Goal: Task Accomplishment & Management: Use online tool/utility

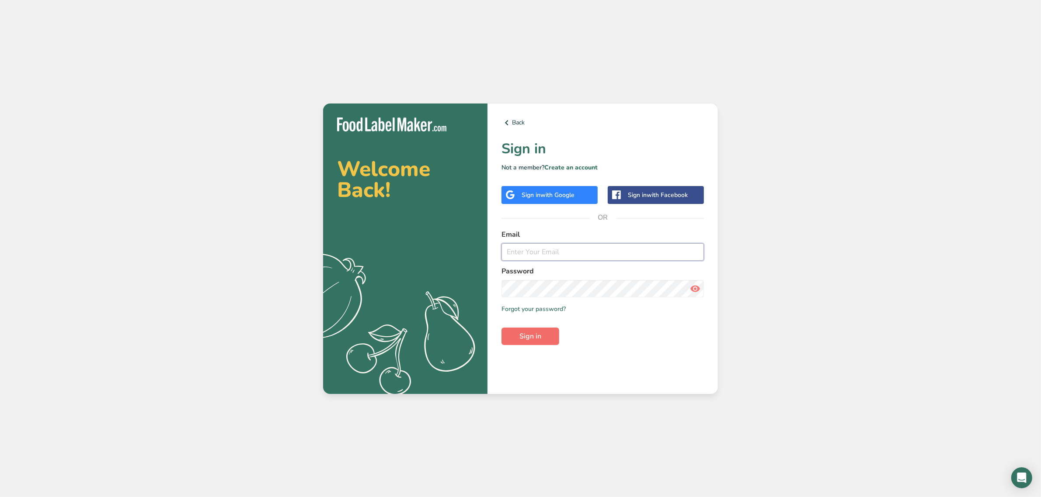
type input "[EMAIL_ADDRESS][DOMAIN_NAME]"
click at [543, 330] on button "Sign in" at bounding box center [530, 336] width 58 height 17
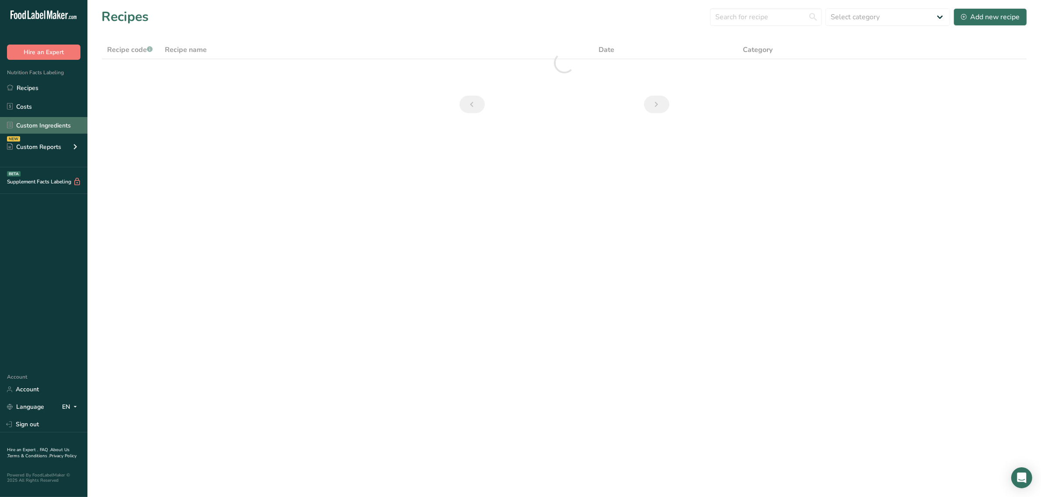
click at [49, 128] on link "Custom Ingredients" at bounding box center [43, 125] width 87 height 17
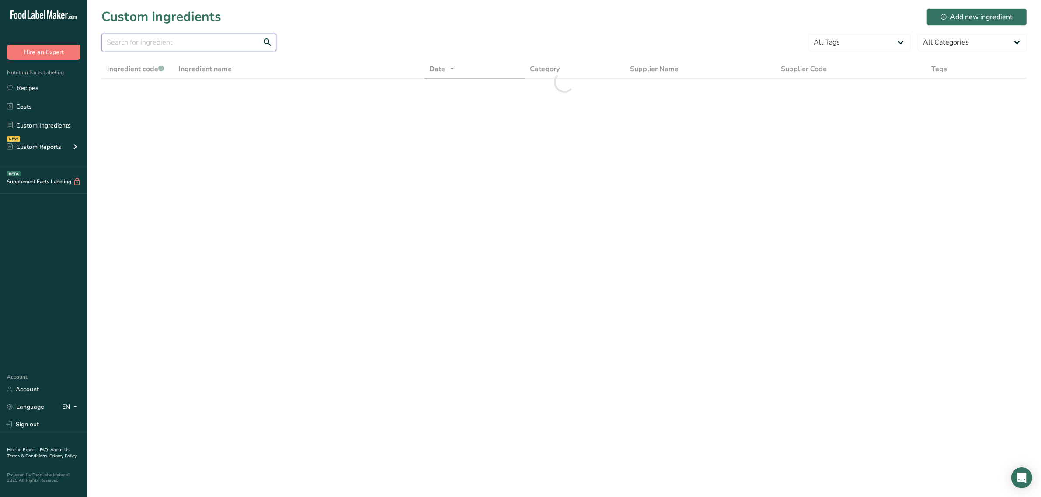
click at [147, 46] on input "text" at bounding box center [188, 42] width 175 height 17
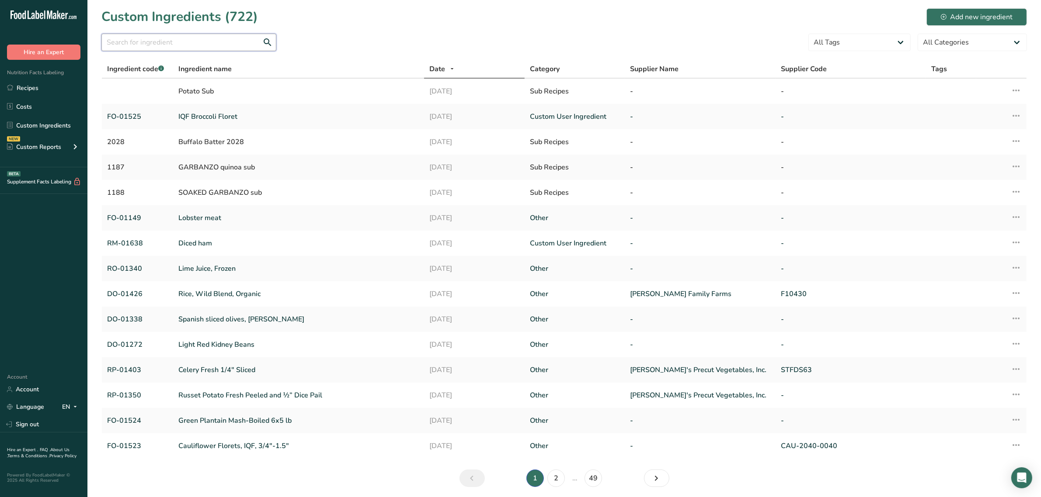
paste input "DO-01275"
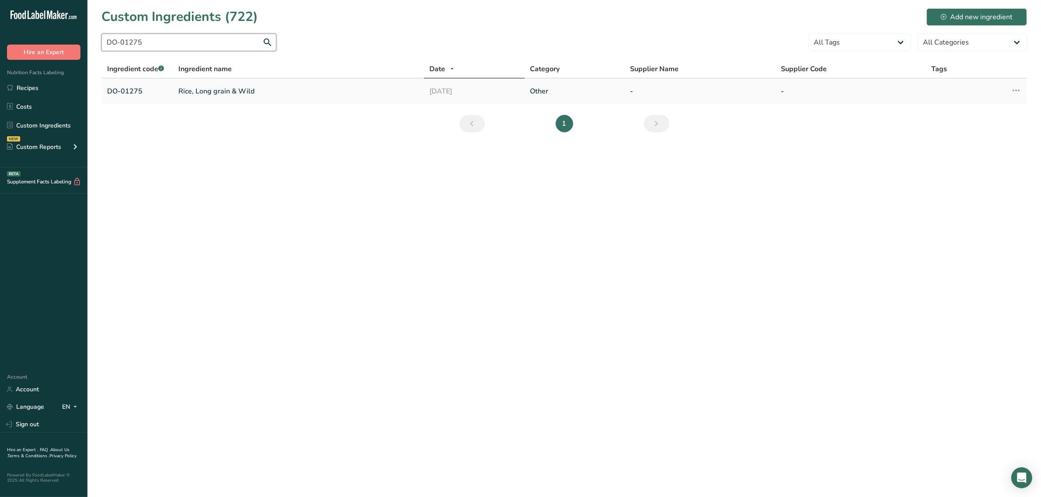
type input "DO-01275"
click at [184, 87] on link "Rice, Long grain & Wild" at bounding box center [298, 91] width 240 height 10
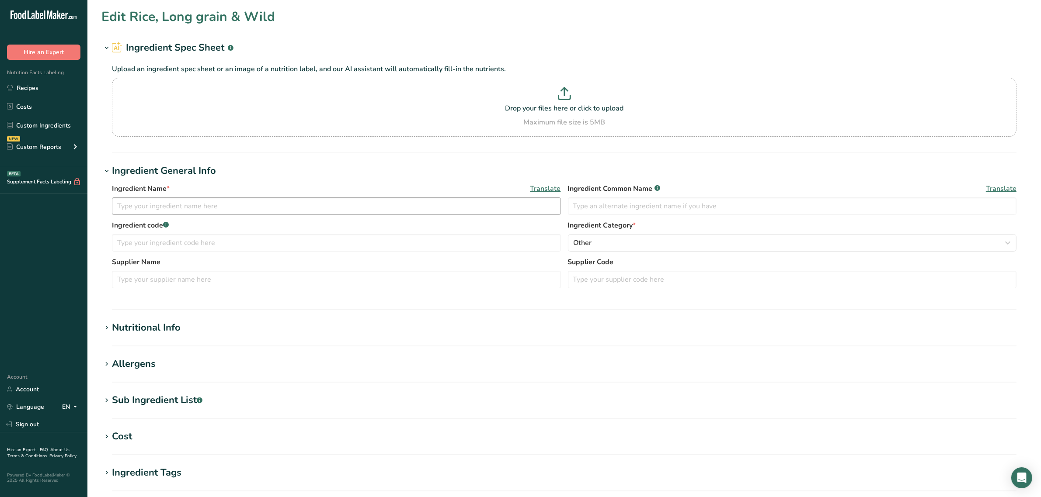
type input "Rice, Long grain & Wild"
type input "long grain and wild rice"
type input "DO-01275"
click at [160, 396] on div "Sub Ingredient List .a-a{fill:#347362;}.b-a{fill:#fff;}" at bounding box center [157, 400] width 90 height 14
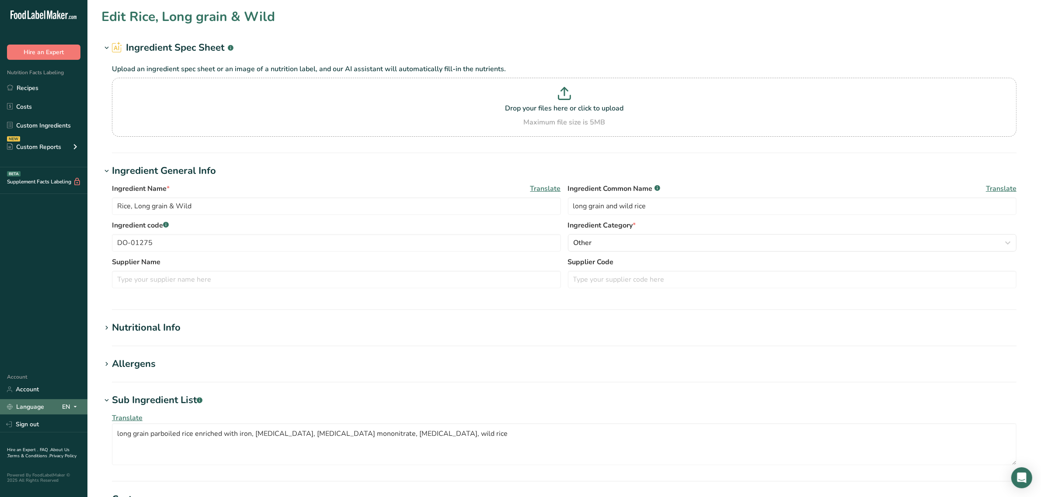
drag, startPoint x: 18, startPoint y: 423, endPoint x: 29, endPoint y: 415, distance: 13.1
click at [18, 423] on link "Sign out" at bounding box center [43, 424] width 87 height 15
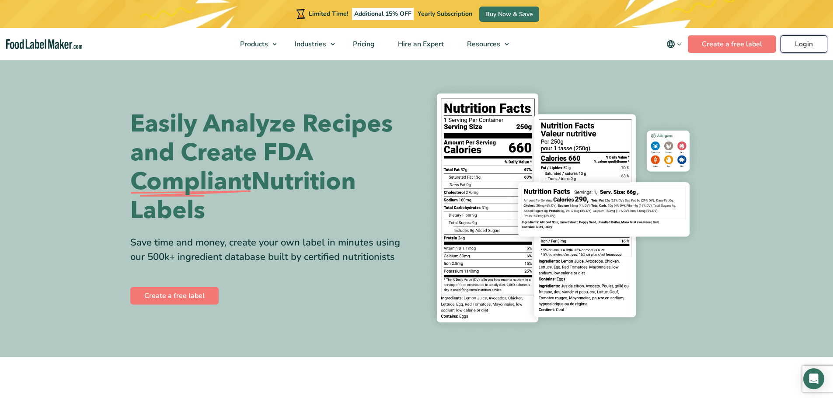
click at [804, 40] on link "Login" at bounding box center [803, 43] width 47 height 17
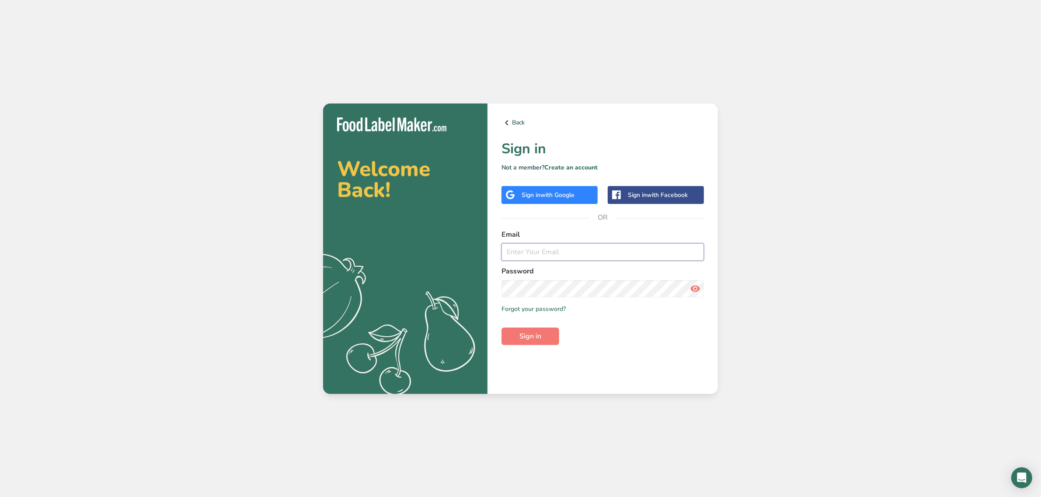
type input "[EMAIL_ADDRESS][DOMAIN_NAME]"
drag, startPoint x: 560, startPoint y: 331, endPoint x: 554, endPoint y: 332, distance: 6.6
click at [560, 331] on form "Email [EMAIL_ADDRESS][DOMAIN_NAME] Password Remember me Forgot your password? S…" at bounding box center [602, 287] width 202 height 116
click at [549, 333] on button "Sign in" at bounding box center [530, 336] width 58 height 17
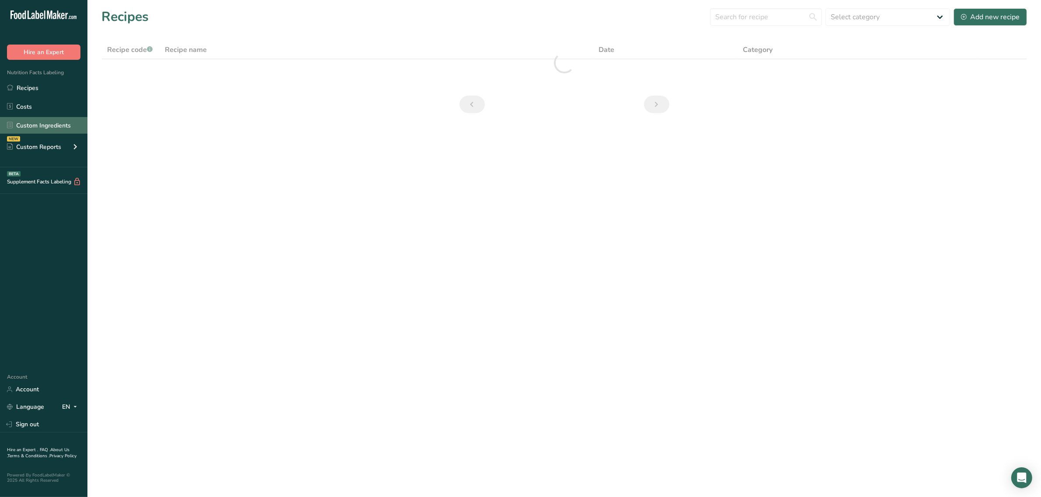
click at [37, 127] on link "Custom Ingredients" at bounding box center [43, 125] width 87 height 17
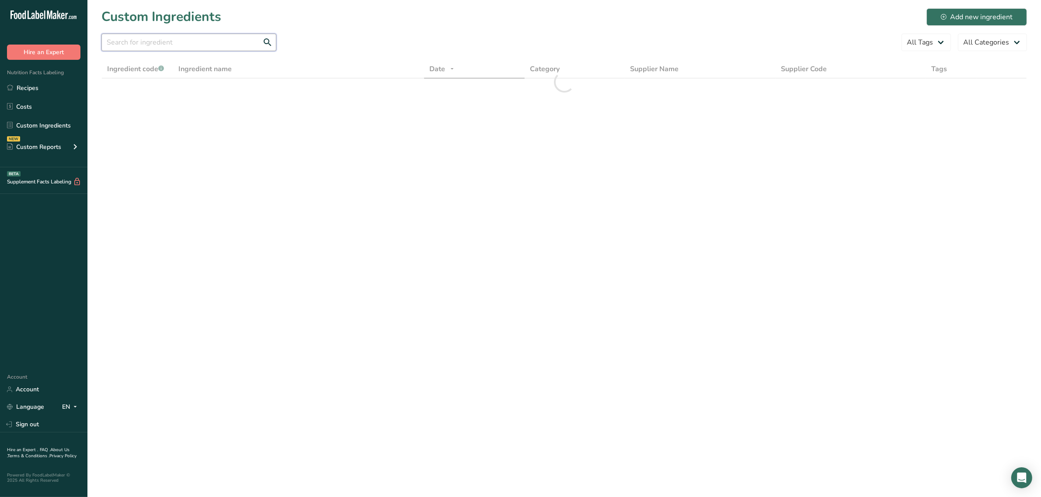
click at [186, 46] on input "text" at bounding box center [188, 42] width 175 height 17
paste input "RD-01074"
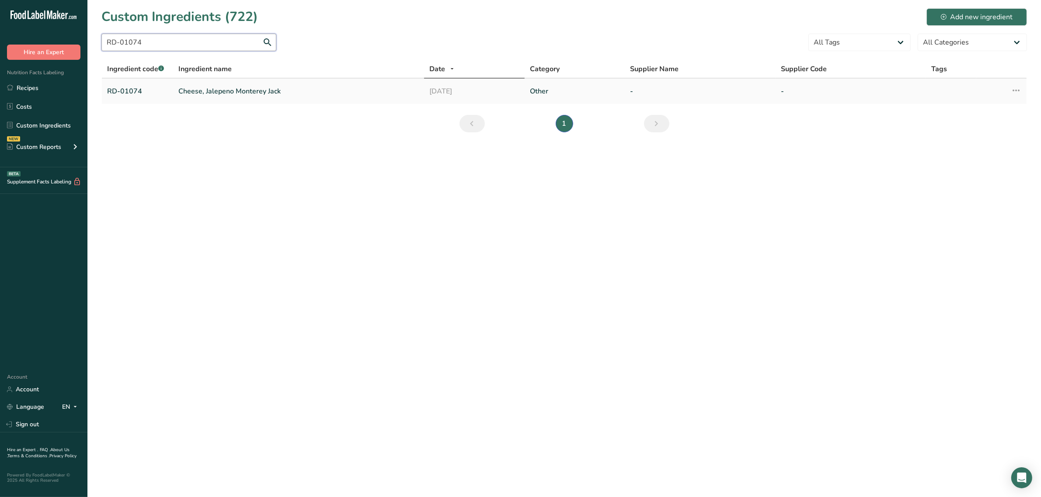
type input "RD-01074"
click at [198, 90] on link "Cheese, Jalepeno Monterey Jack" at bounding box center [298, 91] width 240 height 10
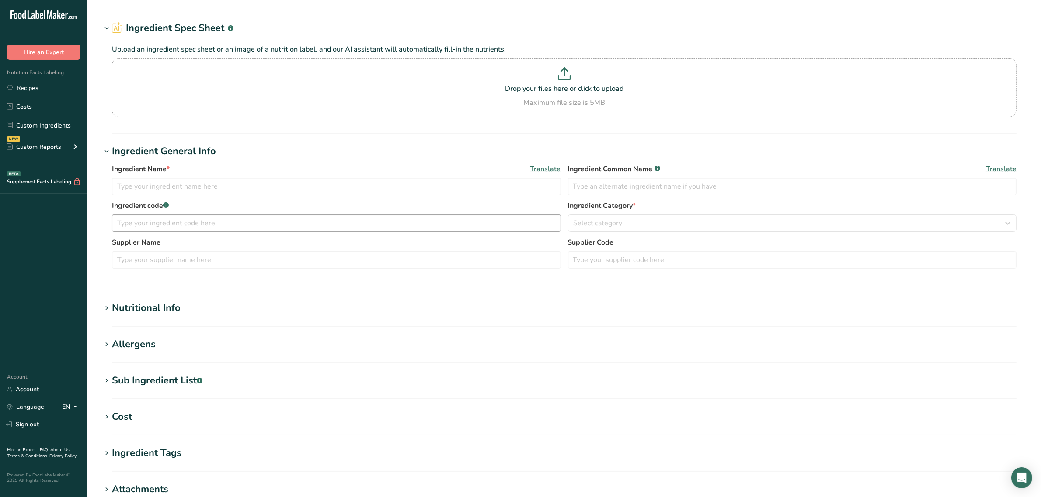
type input "Cheese, Jalepeno Monterey Jack"
type input "jalapeno monterey jack cheese"
type input "RD-01074"
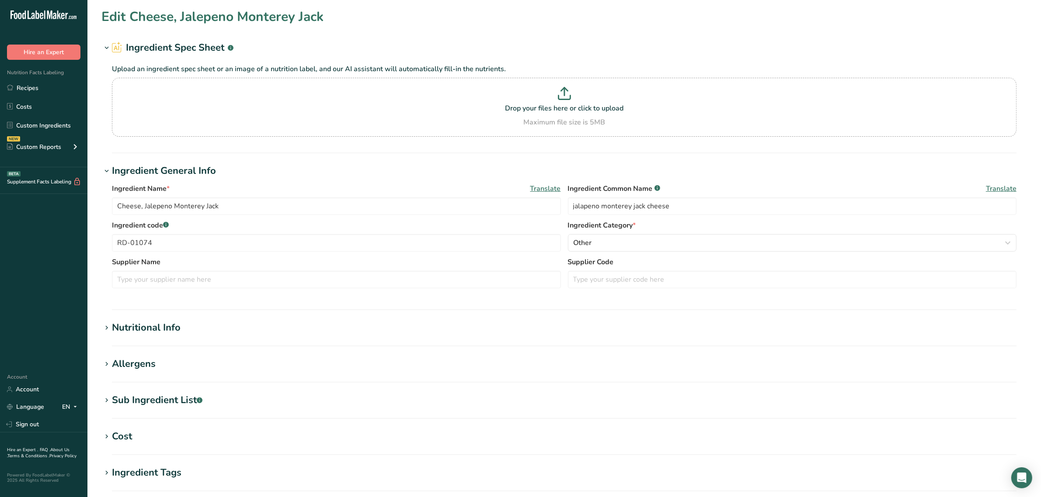
click at [157, 399] on div "Sub Ingredient List .a-a{fill:#347362;}.b-a{fill:#fff;}" at bounding box center [157, 400] width 90 height 14
click at [168, 336] on section "Nutritional Info Serving Size .a-a{fill:#347362;}.b-a{fill:#fff;} Add ingredien…" at bounding box center [563, 334] width 925 height 26
click at [186, 330] on h1 "Nutritional Info" at bounding box center [563, 328] width 925 height 14
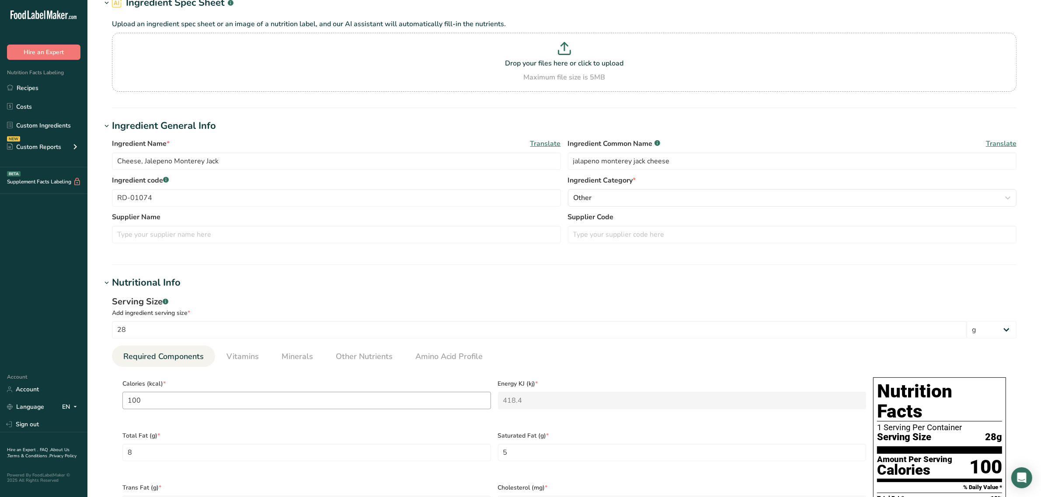
scroll to position [164, 0]
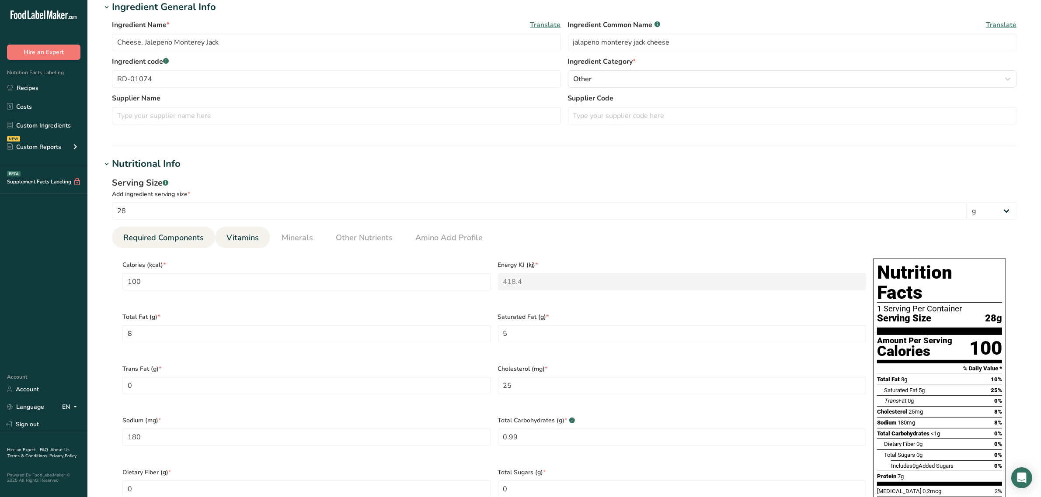
click at [267, 240] on li "Vitamins" at bounding box center [242, 237] width 55 height 21
click at [261, 241] on link "Vitamins" at bounding box center [242, 238] width 39 height 22
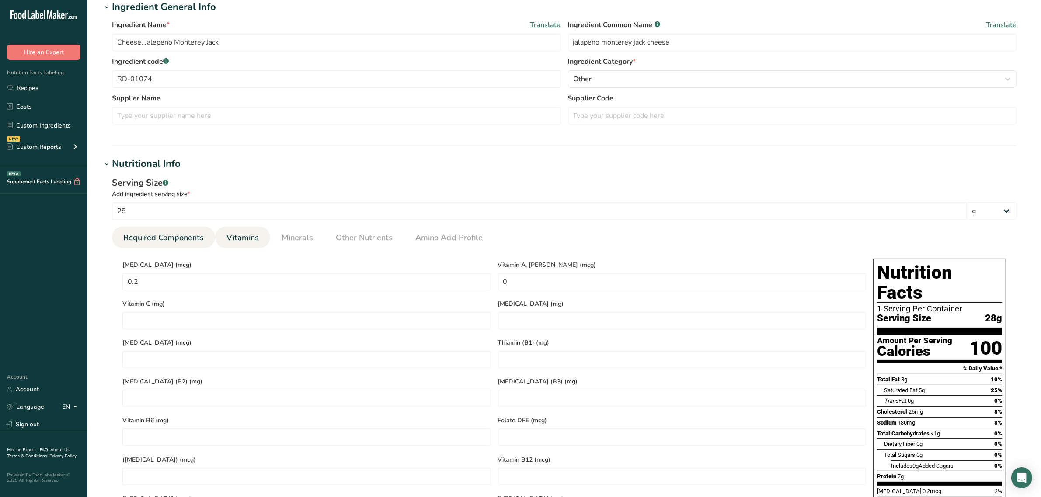
click at [168, 238] on span "Required Components" at bounding box center [163, 238] width 80 height 12
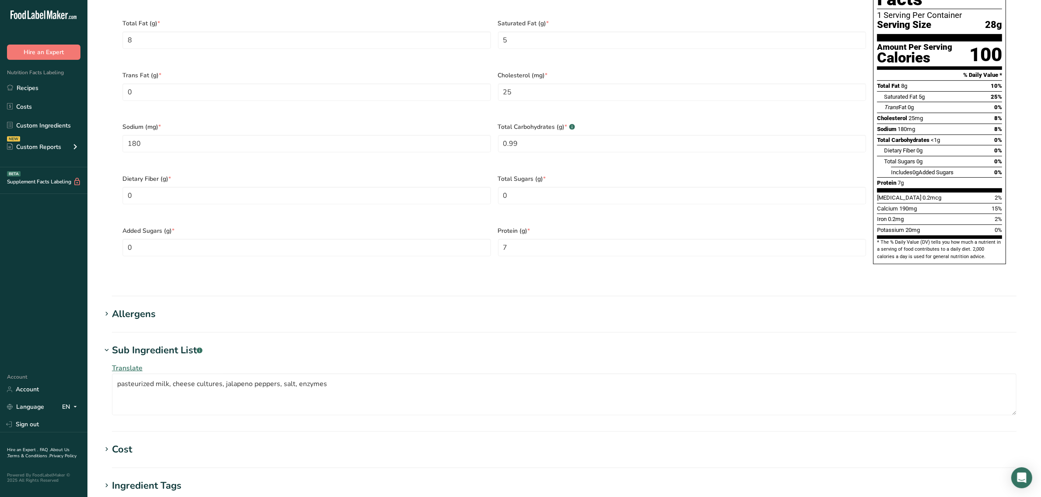
scroll to position [601, 0]
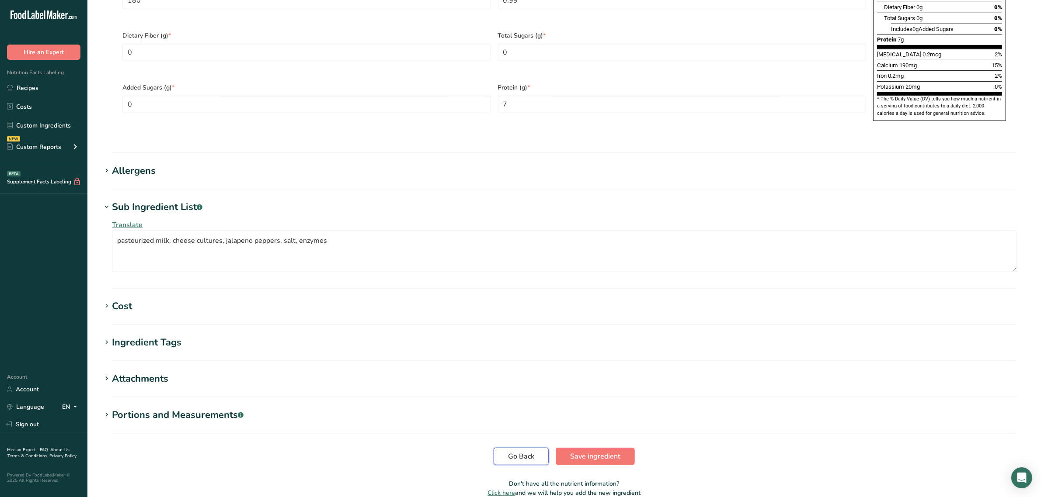
click at [501, 448] on button "Go Back" at bounding box center [520, 456] width 55 height 17
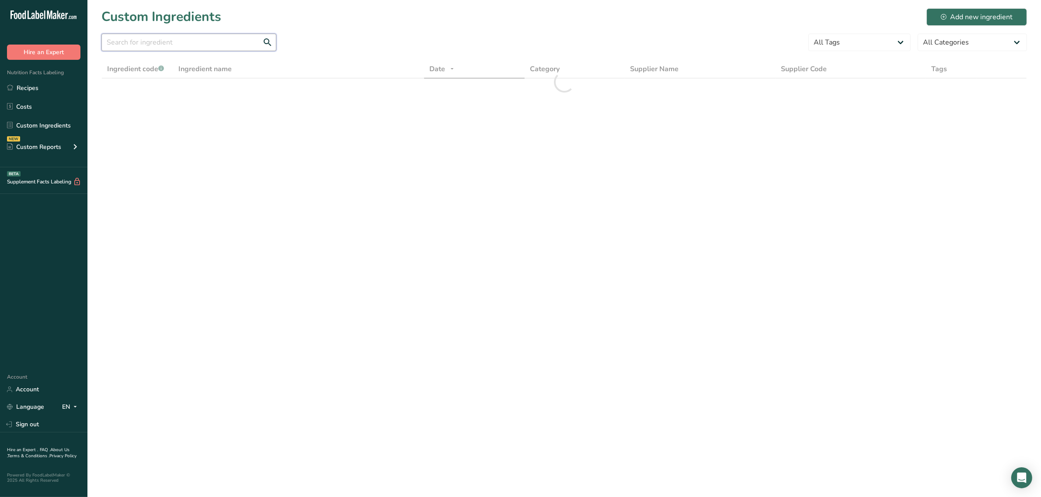
click at [160, 51] on input "text" at bounding box center [188, 42] width 175 height 17
paste input "RD-01027"
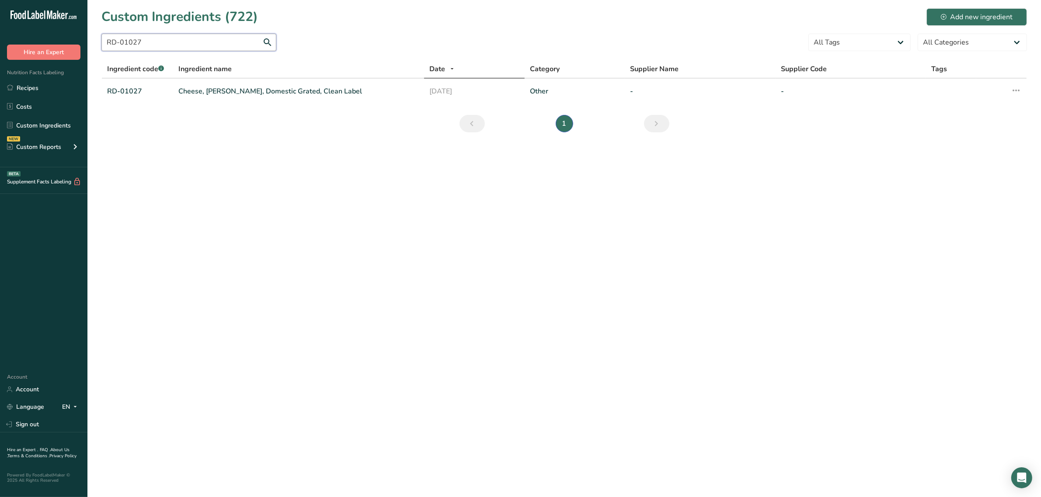
type input "RD-01027"
click at [208, 92] on link "Cheese, [PERSON_NAME], Domestic Grated, Clean Label" at bounding box center [298, 91] width 240 height 10
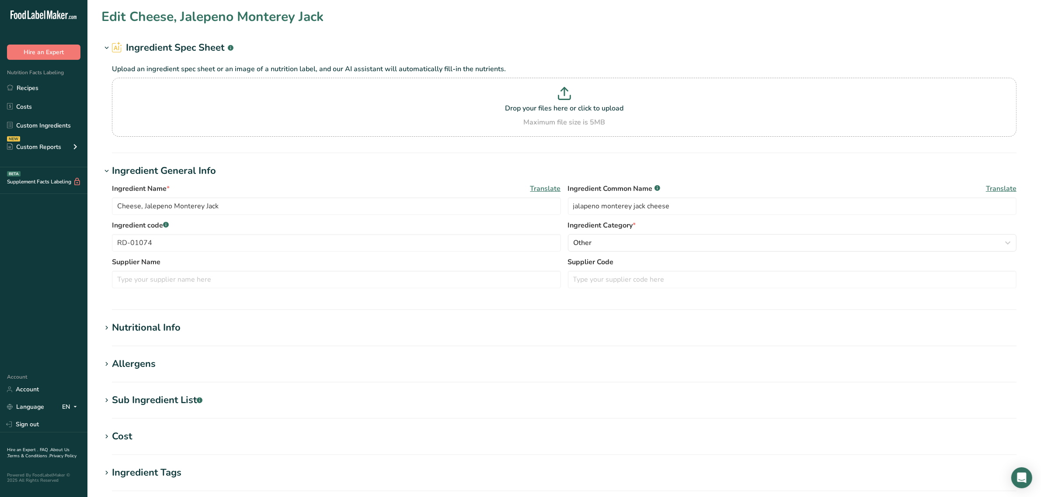
type input "Cheese, [PERSON_NAME], Domestic Grated, Clean Label"
type input "[PERSON_NAME] cheese"
type input "RD-01027"
type textarea "pasteurized cow's milk, cheese cultures, salt, enzymes, [MEDICAL_DATA] [a natur…"
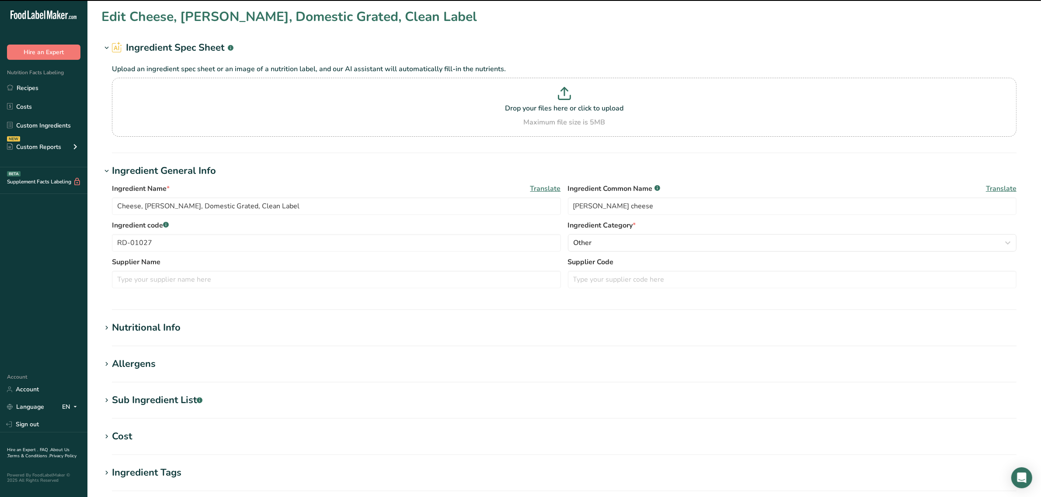
click at [159, 390] on section "Edit Cheese, [PERSON_NAME], Domestic Grated, Clean Label Ingredient Spec Sheet …" at bounding box center [563, 321] width 953 height 642
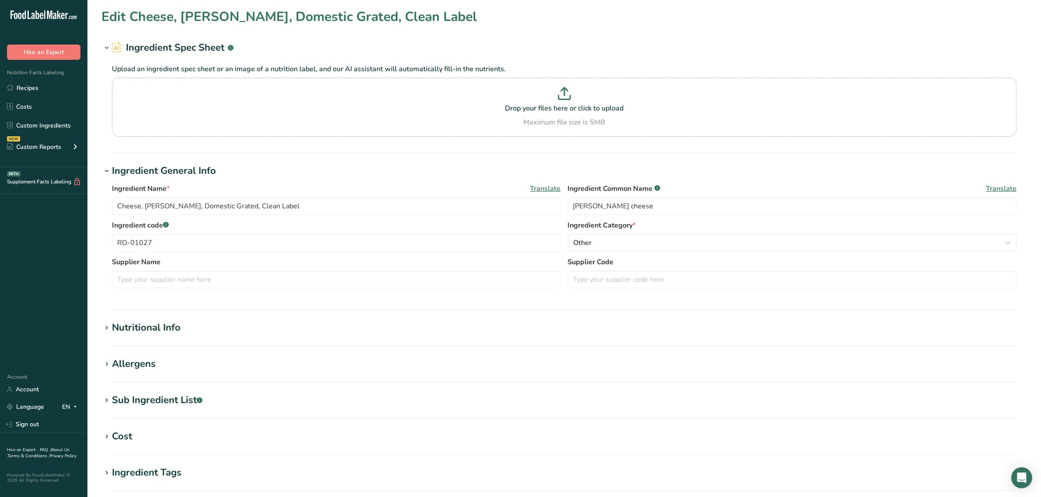
click at [170, 404] on div "Sub Ingredient List .a-a{fill:#347362;}.b-a{fill:#fff;}" at bounding box center [157, 400] width 90 height 14
